Goal: Information Seeking & Learning: Learn about a topic

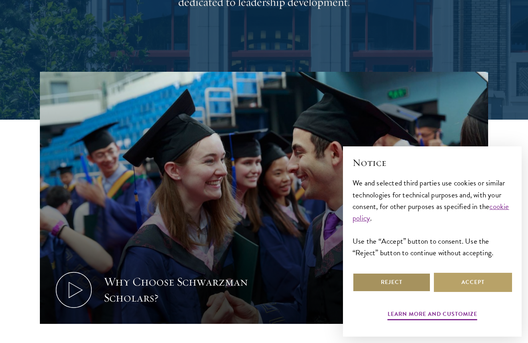
click at [408, 276] on button "Reject" at bounding box center [392, 282] width 78 height 19
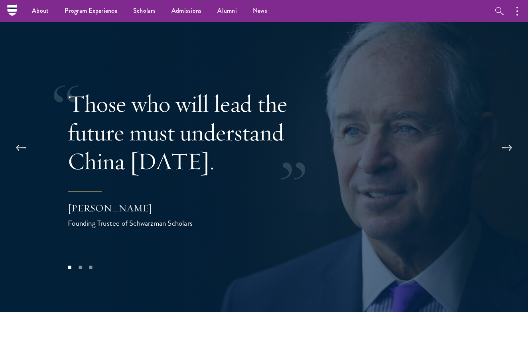
scroll to position [1574, 0]
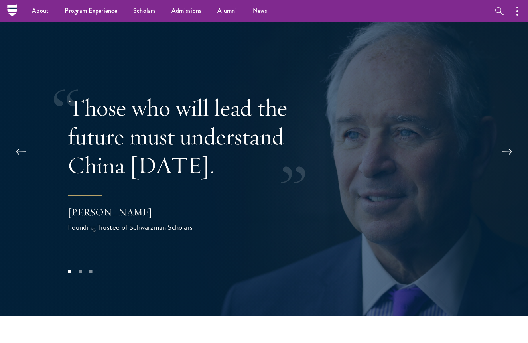
click at [508, 141] on button at bounding box center [507, 152] width 26 height 22
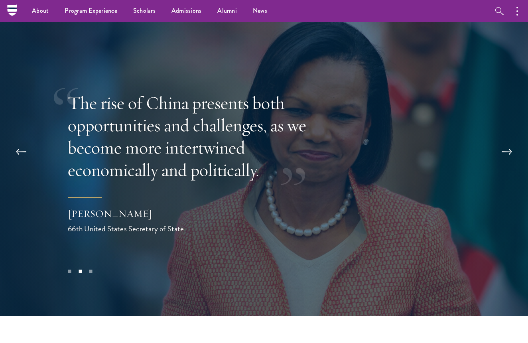
click at [508, 141] on button at bounding box center [507, 152] width 26 height 22
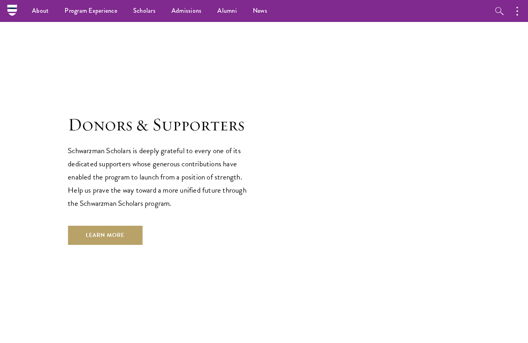
scroll to position [2269, 0]
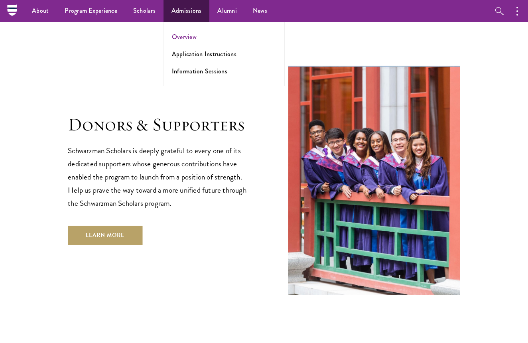
click at [189, 37] on link "Overview" at bounding box center [184, 36] width 25 height 9
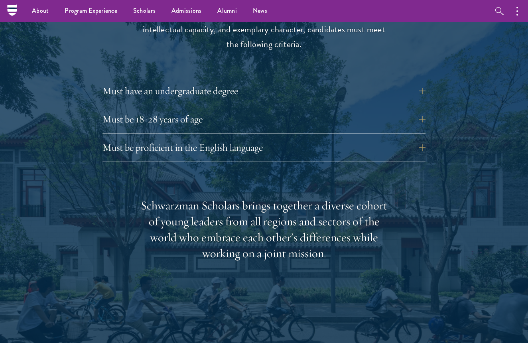
scroll to position [1048, 0]
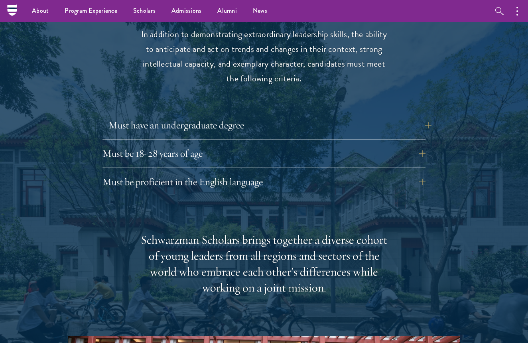
click at [189, 116] on button "Must have an undergraduate degree" at bounding box center [269, 125] width 323 height 19
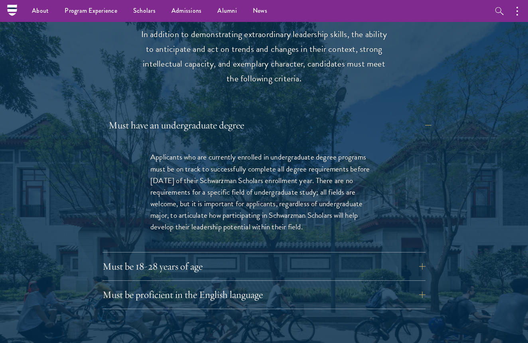
click at [205, 116] on button "Must have an undergraduate degree" at bounding box center [269, 125] width 323 height 19
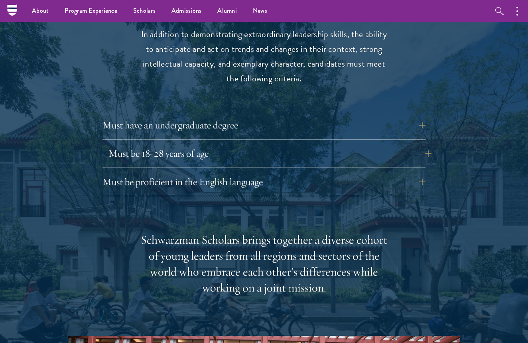
click at [221, 144] on button "Must be 18-28 years of age" at bounding box center [269, 153] width 323 height 19
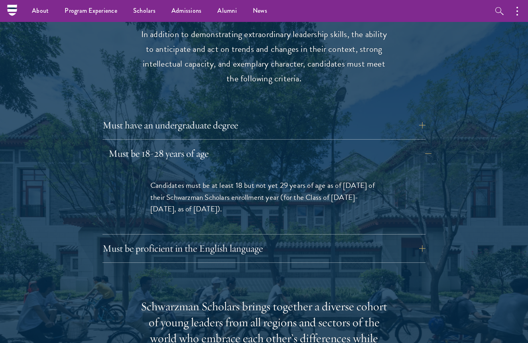
click at [221, 144] on button "Must be 18-28 years of age" at bounding box center [269, 153] width 323 height 19
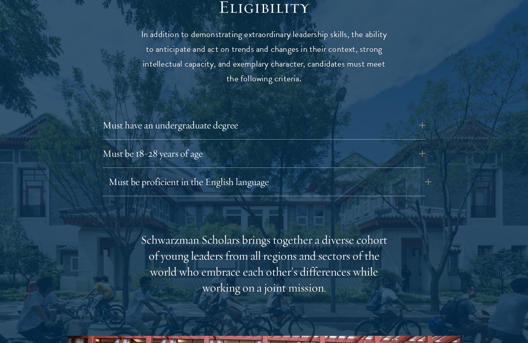
click at [227, 172] on button "Must be proficient in the English language" at bounding box center [269, 181] width 323 height 19
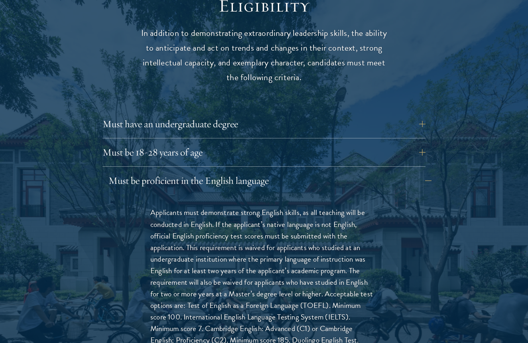
scroll to position [1050, 0]
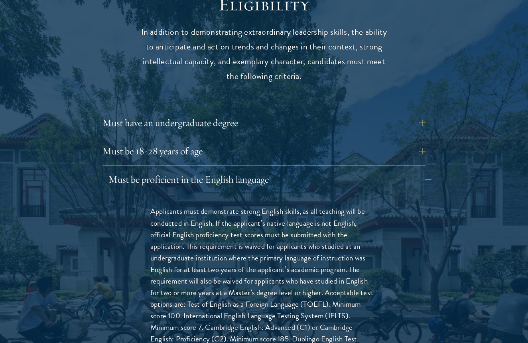
click at [227, 170] on button "Must be proficient in the English language" at bounding box center [269, 179] width 323 height 19
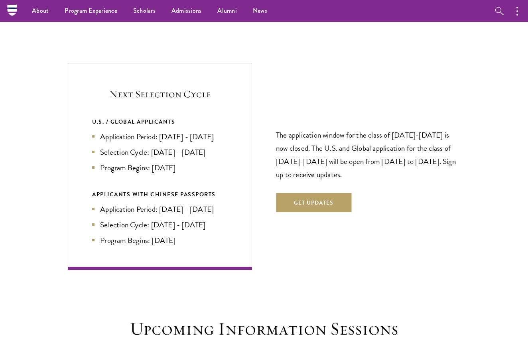
scroll to position [1627, 0]
drag, startPoint x: 153, startPoint y: 144, endPoint x: 187, endPoint y: 143, distance: 34.7
click at [187, 162] on li "Program Begins: Aug 2027" at bounding box center [160, 168] width 136 height 12
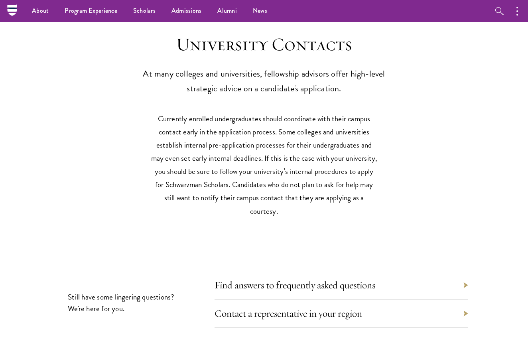
scroll to position [3371, 0]
